Goal: Task Accomplishment & Management: Use online tool/utility

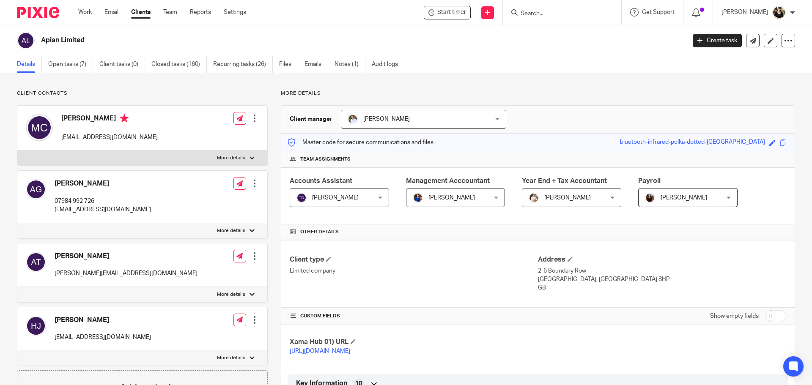
click at [543, 16] on input "Search" at bounding box center [558, 14] width 76 height 8
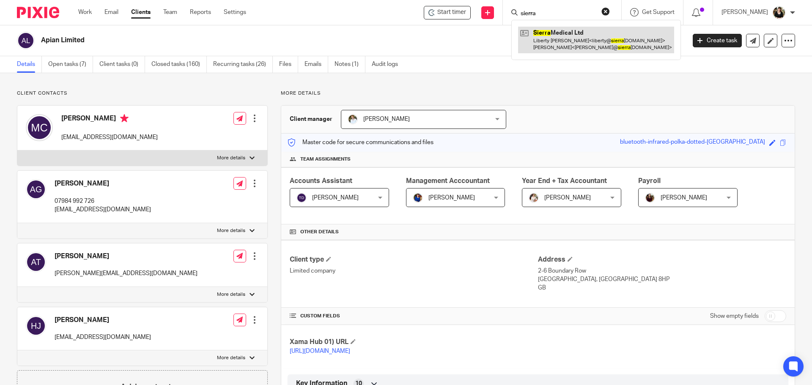
type input "sierra"
click at [568, 46] on link at bounding box center [596, 40] width 156 height 26
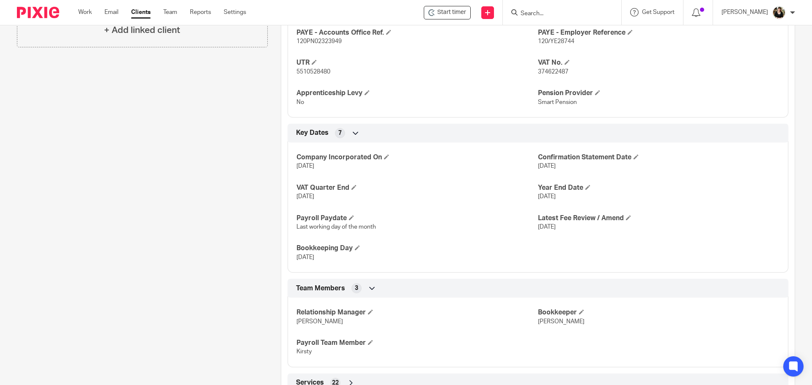
scroll to position [471, 0]
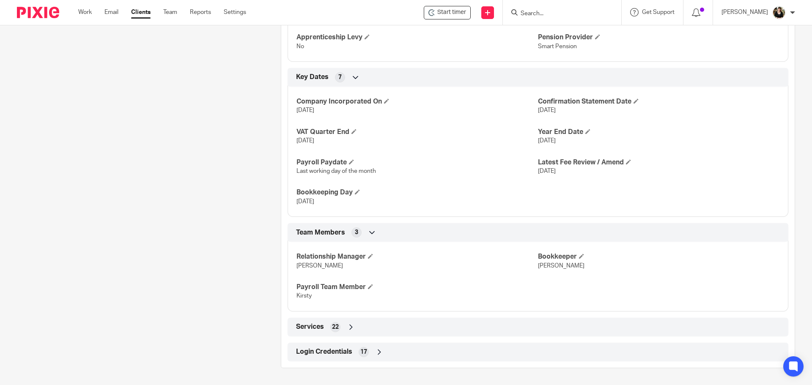
click at [317, 349] on span "Login Credentials" at bounding box center [324, 352] width 56 height 9
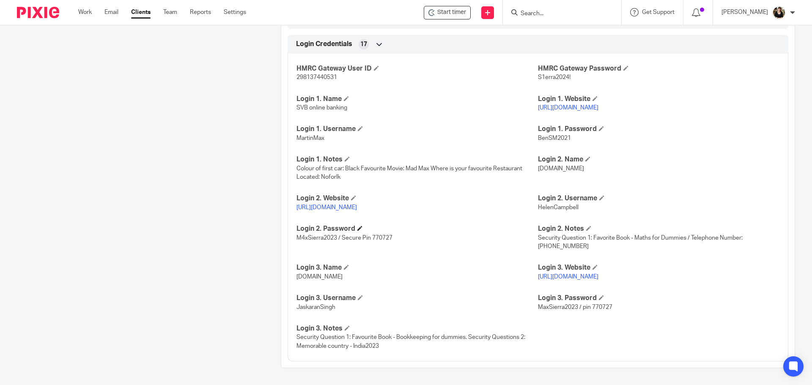
scroll to position [779, 0]
click at [328, 209] on link "https://www.hsbcnet.com/" at bounding box center [327, 208] width 61 height 6
click at [536, 14] on input "Search" at bounding box center [558, 14] width 76 height 8
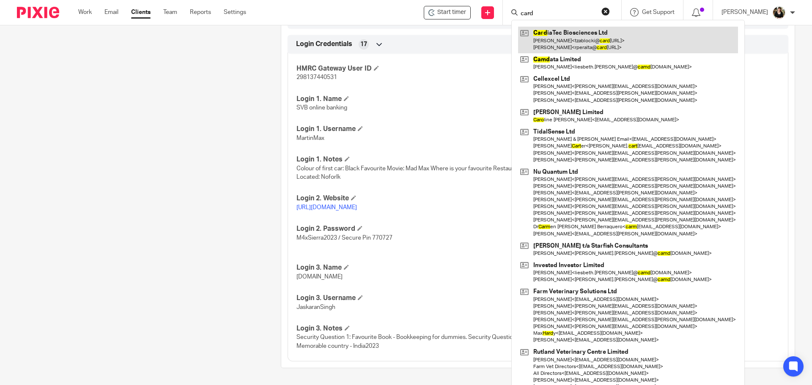
type input "card"
click at [583, 31] on link at bounding box center [628, 40] width 220 height 26
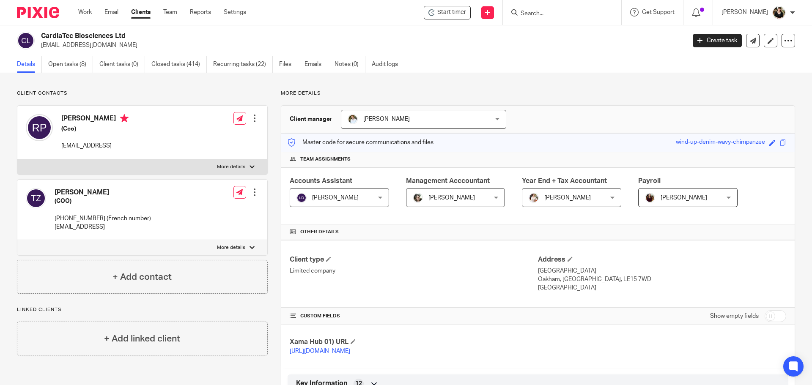
click at [41, 68] on link "Details" at bounding box center [29, 64] width 25 height 17
click at [53, 66] on link "Open tasks (8)" at bounding box center [70, 64] width 45 height 17
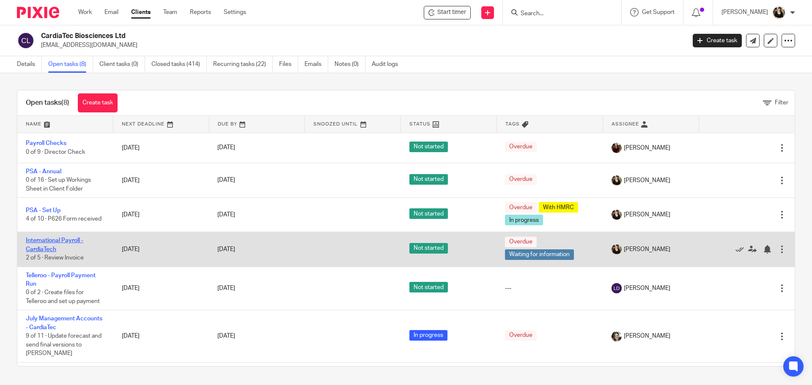
click at [58, 243] on link "International Payroll - CardiaTech" at bounding box center [55, 245] width 58 height 14
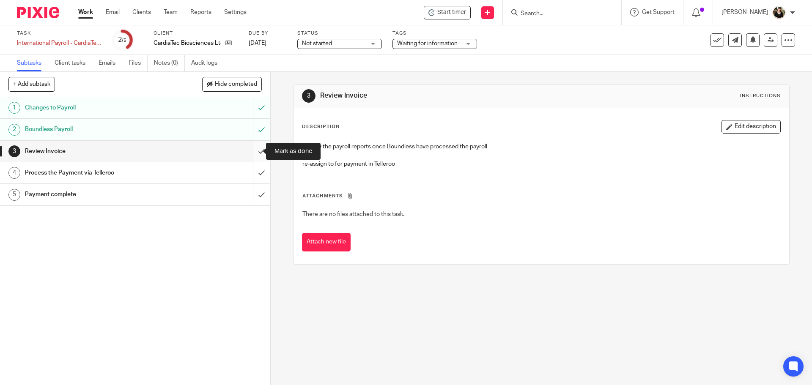
click at [254, 150] on input "submit" at bounding box center [135, 151] width 270 height 21
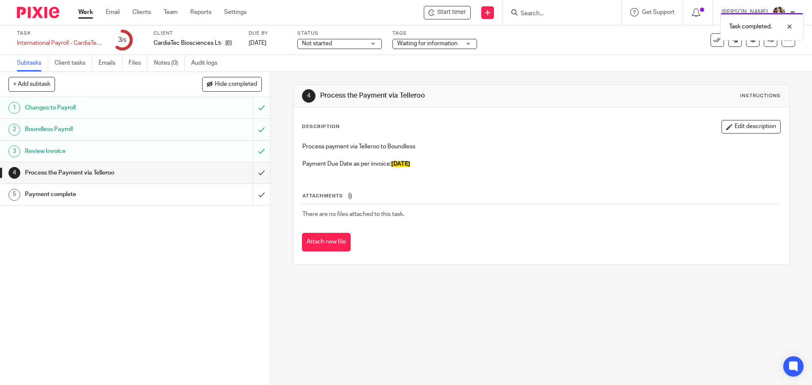
click at [410, 161] on span "25.10.2024" at bounding box center [400, 164] width 19 height 6
click at [733, 125] on button "Edit description" at bounding box center [751, 127] width 59 height 14
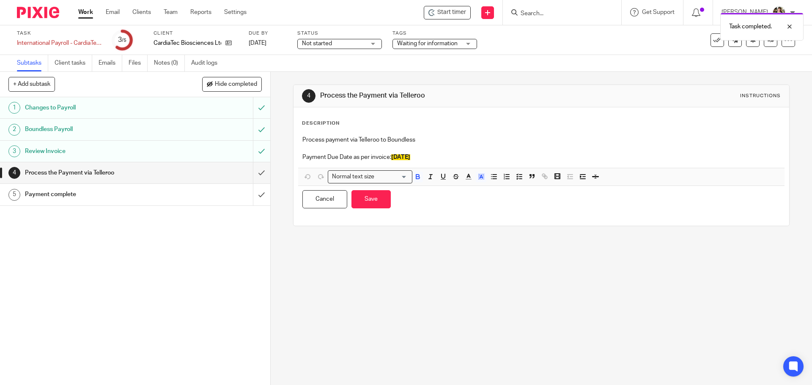
click at [392, 158] on span "25.10.2024" at bounding box center [400, 157] width 19 height 6
click at [415, 239] on div "4 Process the Payment via Telleroo Instructions Description Process payment via…" at bounding box center [541, 155] width 496 height 167
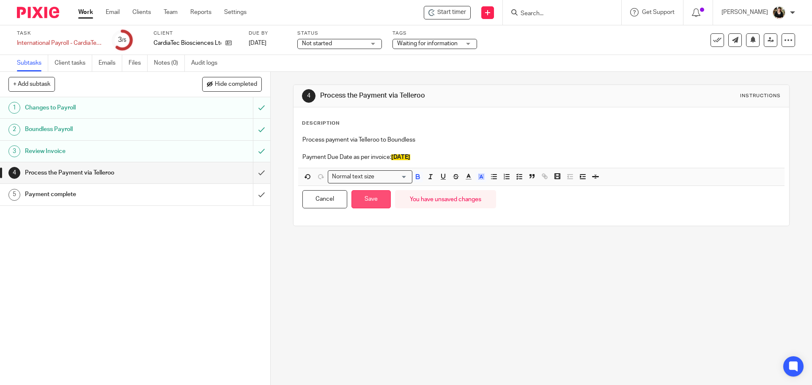
click at [378, 195] on button "Save" at bounding box center [371, 199] width 39 height 18
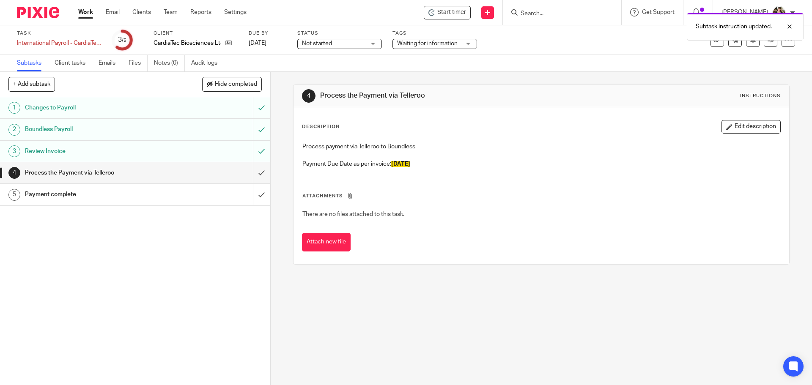
click at [347, 195] on icon at bounding box center [350, 196] width 6 height 6
click at [327, 240] on button "Attach new file" at bounding box center [326, 242] width 49 height 19
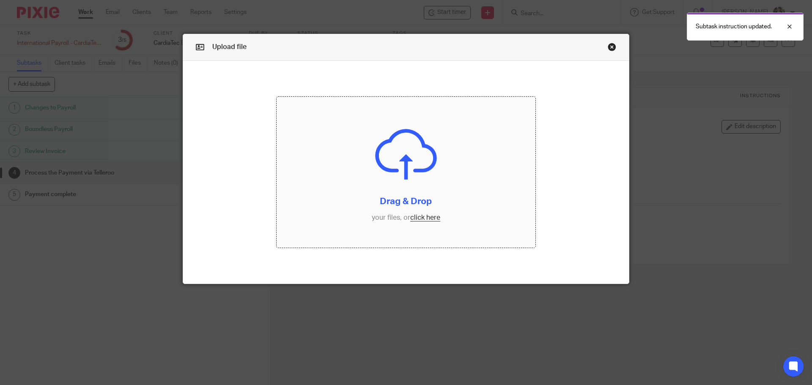
click at [411, 219] on input "file" at bounding box center [406, 172] width 259 height 151
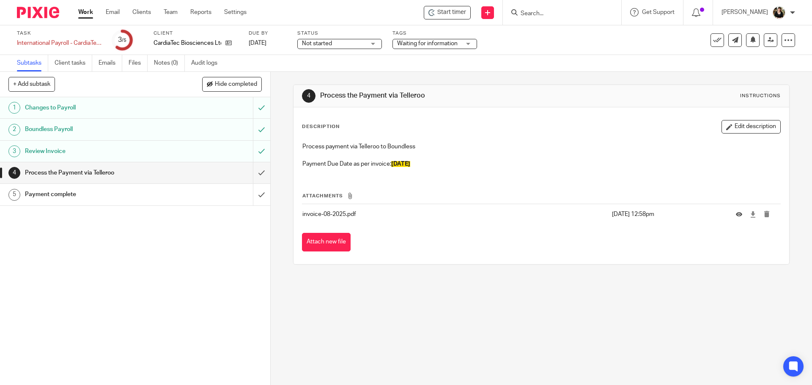
click at [348, 44] on span "Not started" at bounding box center [333, 43] width 63 height 9
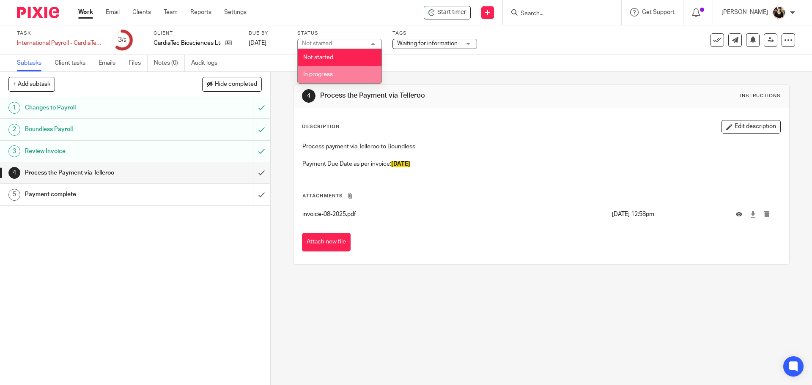
click at [331, 75] on span "In progress" at bounding box center [318, 75] width 30 height 6
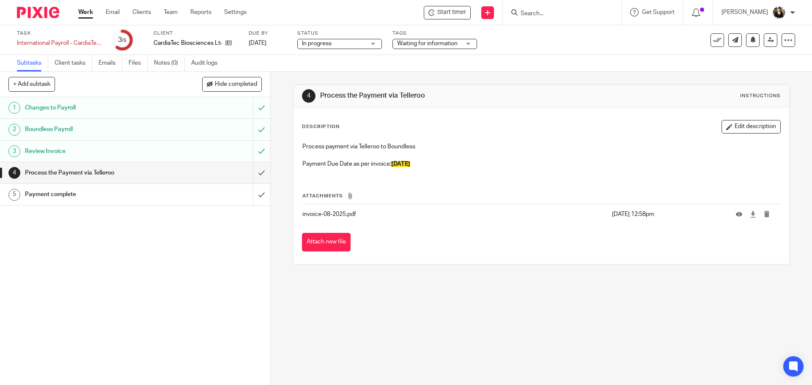
click at [404, 43] on span "Waiting for information" at bounding box center [427, 44] width 61 height 6
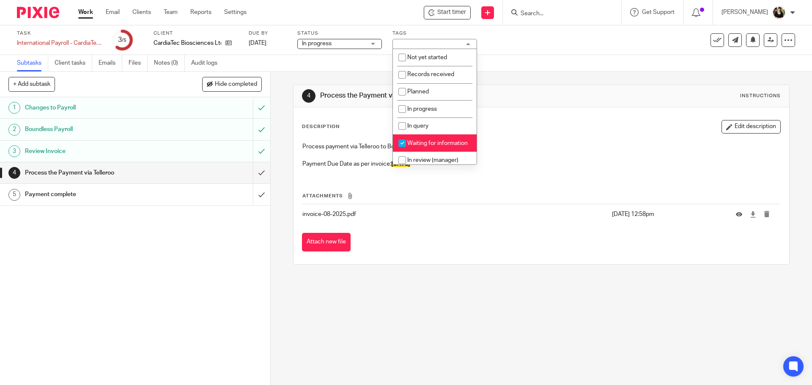
click at [430, 143] on span "Waiting for information" at bounding box center [437, 143] width 61 height 6
checkbox input "false"
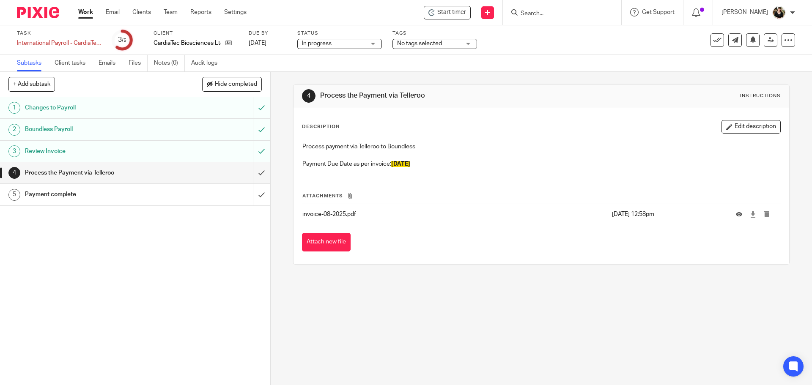
click at [613, 131] on div "Description Edit description" at bounding box center [541, 127] width 479 height 14
click at [768, 43] on icon at bounding box center [771, 40] width 6 height 6
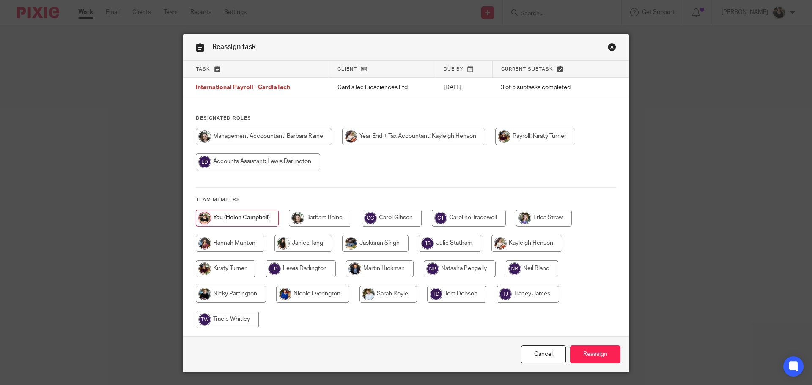
click at [255, 157] on input "radio" at bounding box center [258, 162] width 124 height 17
radio input "true"
click at [583, 352] on input "Reassign" at bounding box center [595, 355] width 50 height 18
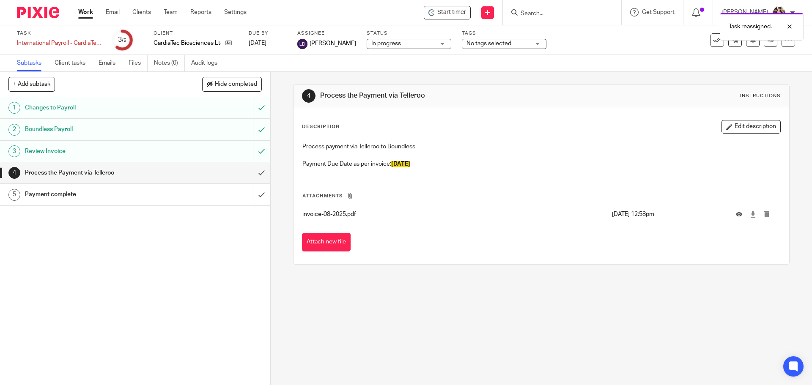
click at [438, 282] on div "4 Process the Payment via Telleroo Instructions Description Edit description Pr…" at bounding box center [542, 229] width 542 height 314
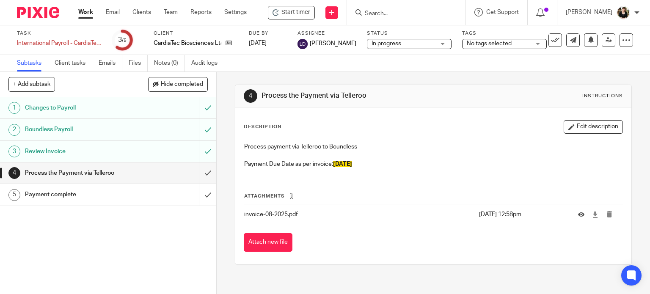
click at [394, 14] on input "Search" at bounding box center [402, 14] width 76 height 8
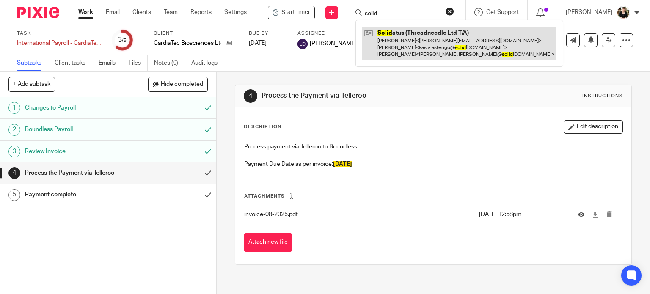
type input "solid"
click at [402, 28] on link at bounding box center [459, 43] width 194 height 33
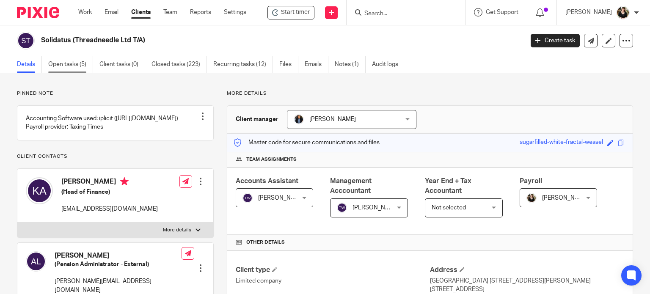
click at [56, 69] on link "Open tasks (5)" at bounding box center [70, 64] width 45 height 17
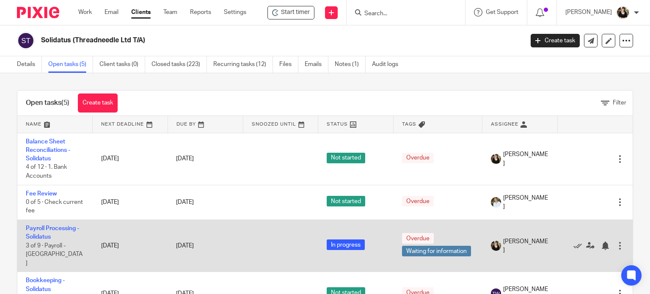
scroll to position [42, 0]
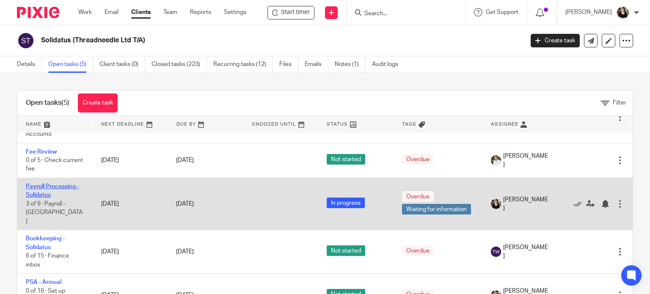
click at [54, 190] on link "Payroll Processing - Solidatus" at bounding box center [52, 191] width 53 height 14
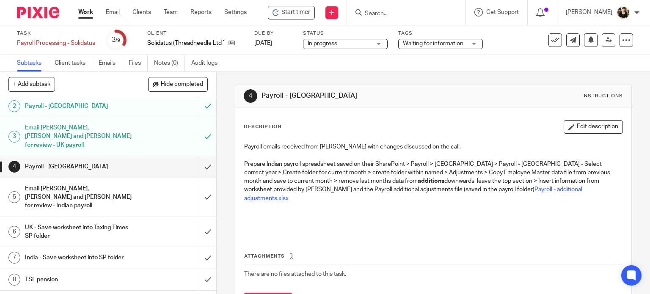
scroll to position [32, 0]
click at [105, 221] on h1 "UK - Save worksheet into Taxing Times SP folder" at bounding box center [80, 232] width 110 height 22
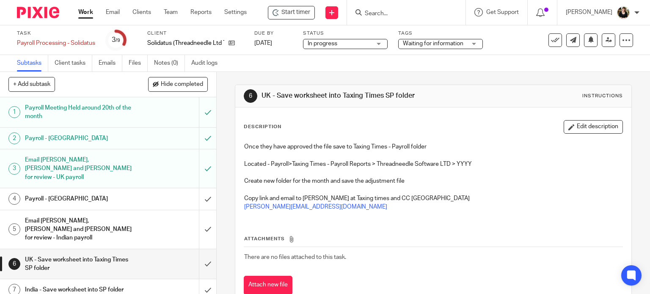
click at [286, 4] on div "Start timer Send new email Create task Add client Get Support Contact via email…" at bounding box center [457, 12] width 397 height 25
click at [287, 11] on span "Start timer" at bounding box center [295, 12] width 29 height 9
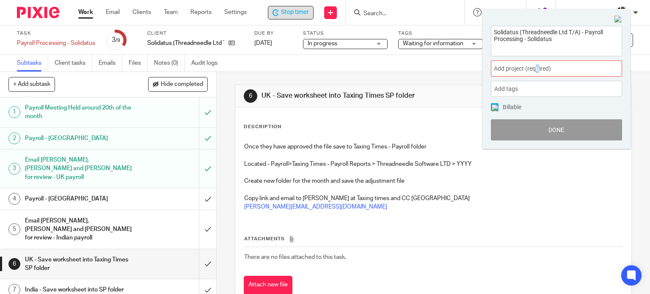
click at [538, 69] on span "Add project (required) :" at bounding box center [547, 68] width 107 height 9
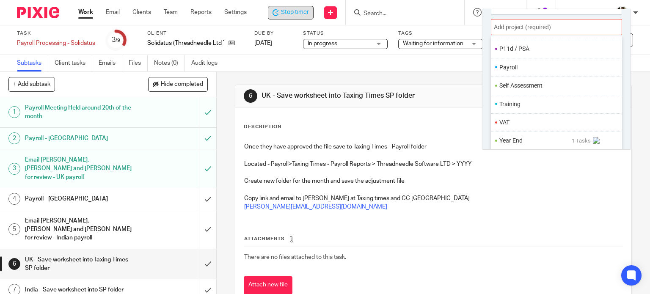
scroll to position [317, 0]
click at [512, 66] on li "Payroll" at bounding box center [554, 67] width 110 height 9
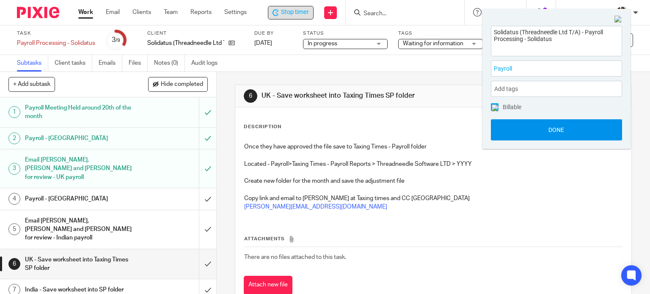
click at [561, 126] on button "Done" at bounding box center [556, 129] width 131 height 21
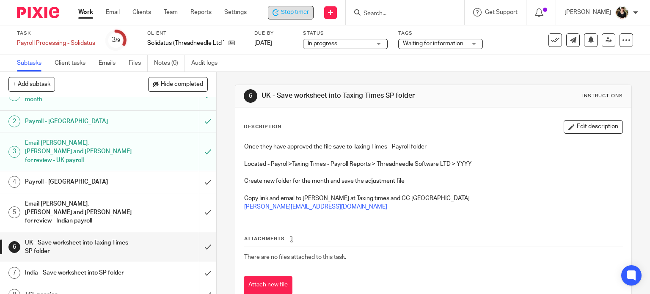
scroll to position [32, 0]
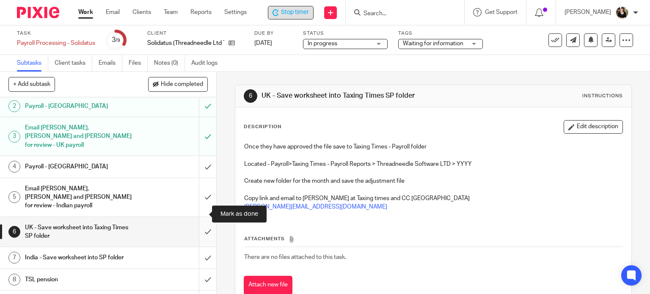
click at [198, 217] on input "submit" at bounding box center [108, 232] width 216 height 30
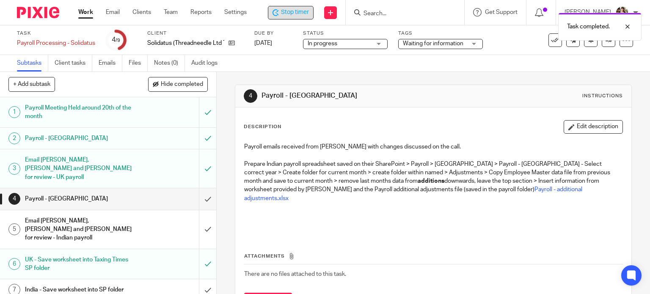
click at [286, 14] on span "Stop timer" at bounding box center [295, 12] width 28 height 9
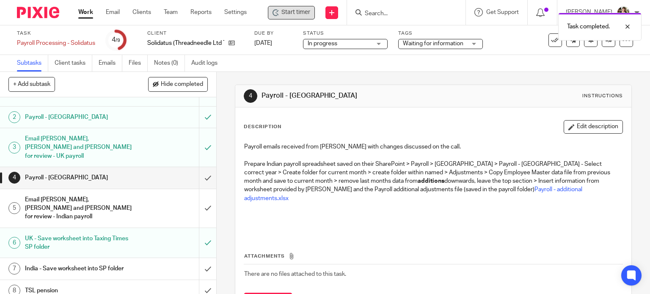
scroll to position [32, 0]
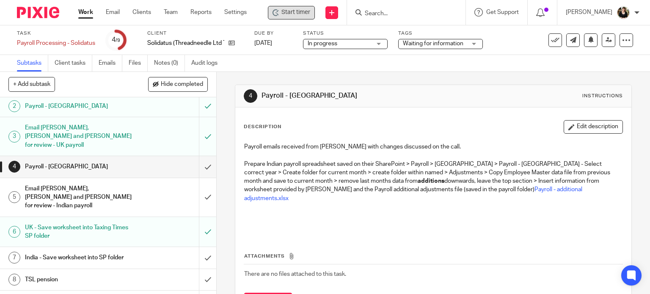
click at [346, 45] on span "In progress" at bounding box center [339, 43] width 63 height 9
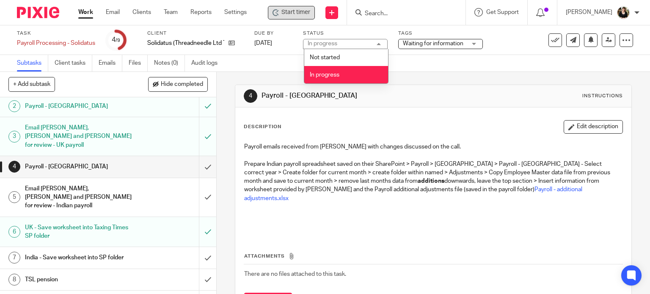
click at [337, 71] on li "In progress" at bounding box center [346, 74] width 84 height 17
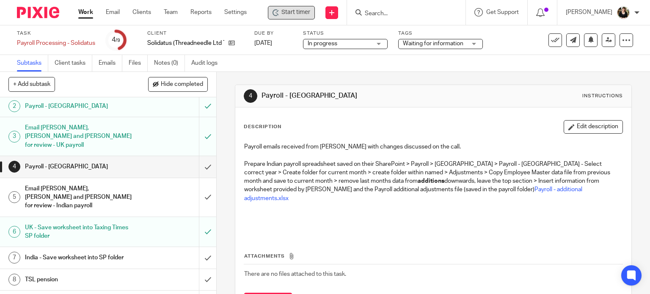
click at [418, 47] on span "Waiting for information" at bounding box center [434, 43] width 63 height 9
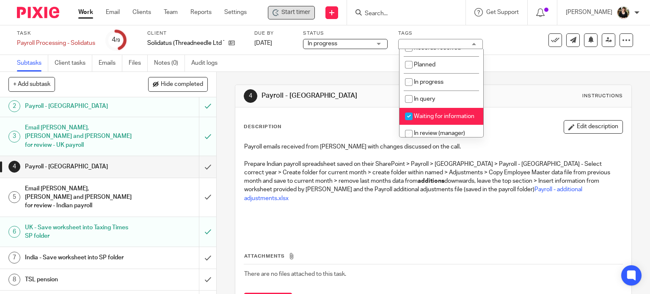
scroll to position [42, 0]
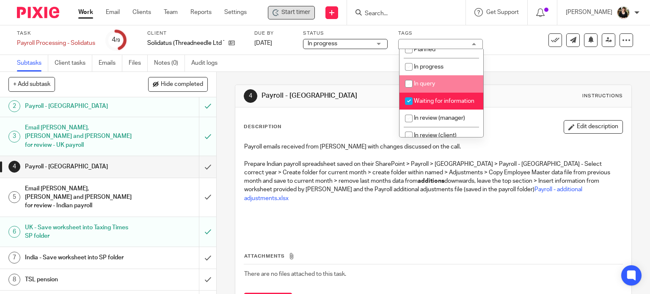
click at [430, 71] on li "In progress" at bounding box center [441, 66] width 84 height 17
checkbox input "true"
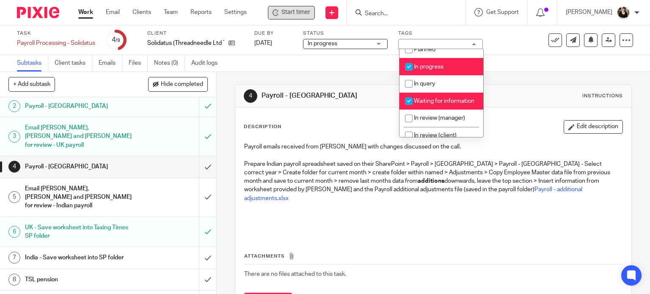
click at [431, 100] on span "Waiting for information" at bounding box center [444, 101] width 61 height 6
checkbox input "false"
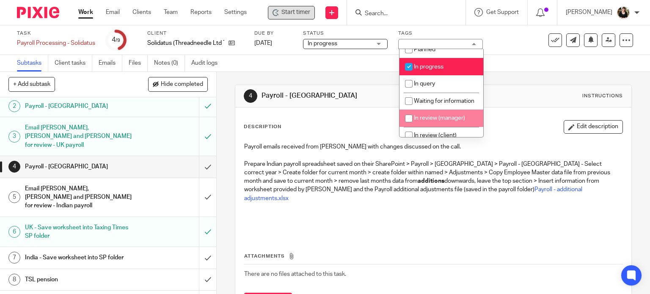
click at [520, 133] on div "Description Edit description" at bounding box center [434, 127] width 380 height 14
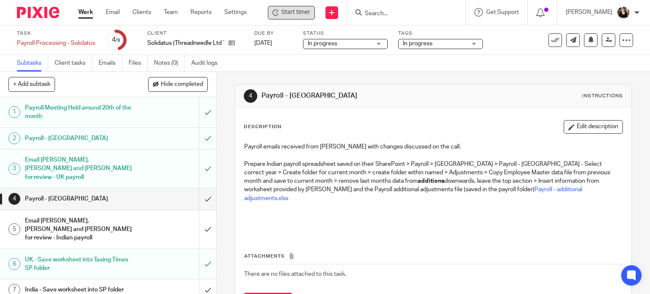
scroll to position [0, 0]
click at [85, 12] on link "Work" at bounding box center [85, 12] width 15 height 8
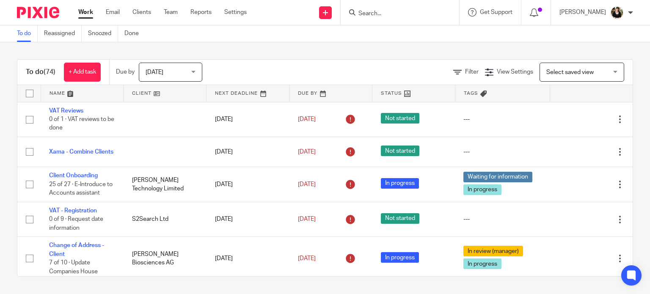
click at [84, 12] on link "Work" at bounding box center [85, 12] width 15 height 8
